Goal: Browse casually

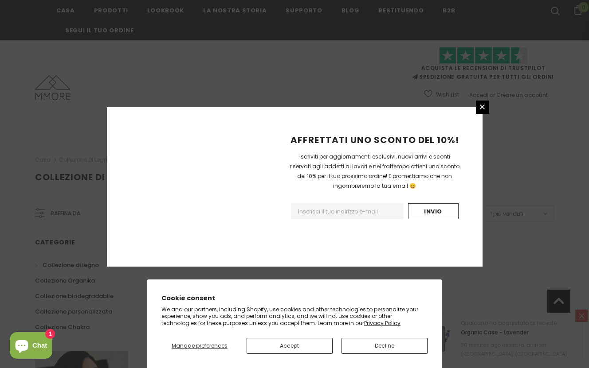
scroll to position [559, 0]
